Goal: Register for event/course

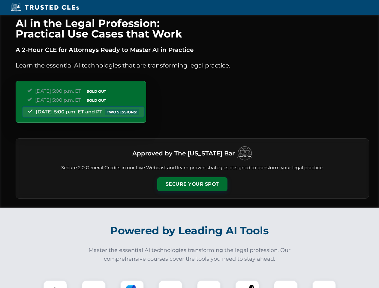
click at [192, 184] on button "Secure Your Spot" at bounding box center [192, 184] width 70 height 14
click at [55, 284] on img at bounding box center [54, 291] width 17 height 17
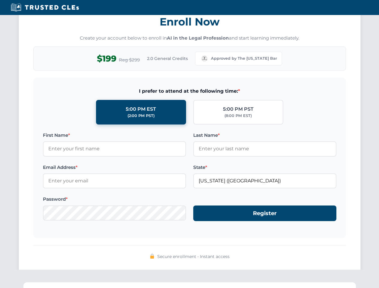
scroll to position [588, 0]
